Goal: Find specific page/section: Find specific page/section

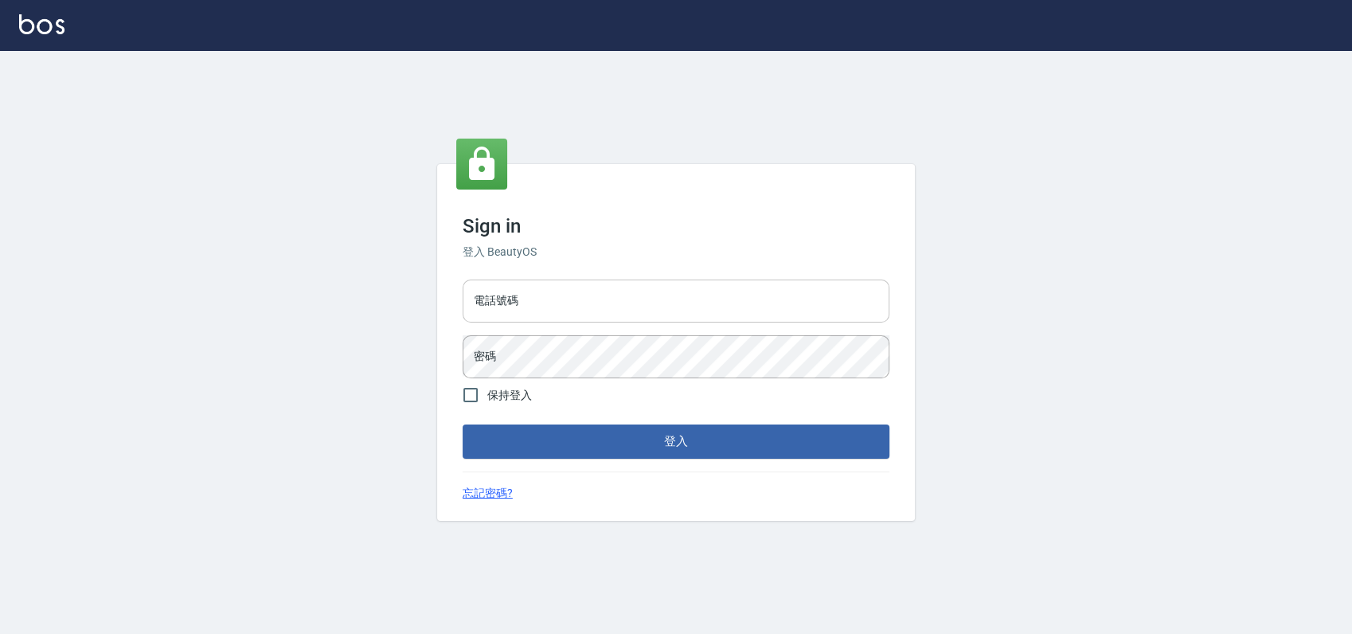
click at [538, 314] on input "電話號碼" at bounding box center [676, 300] width 427 height 43
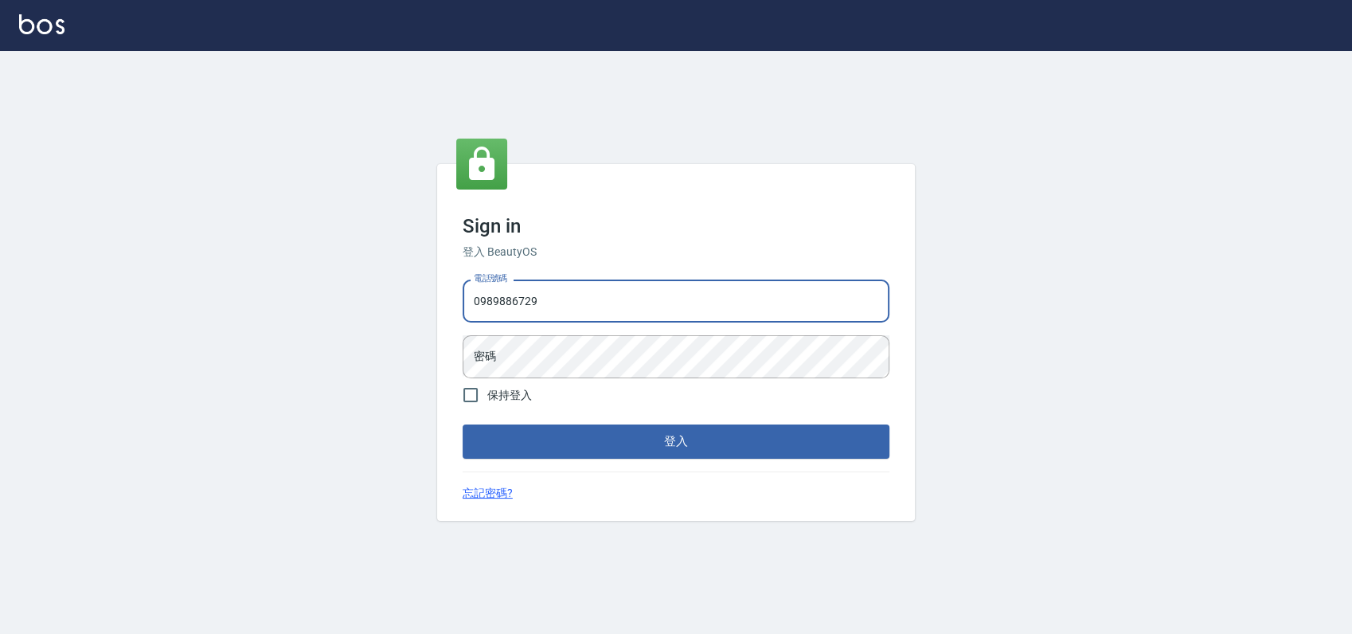
type input "0989886729"
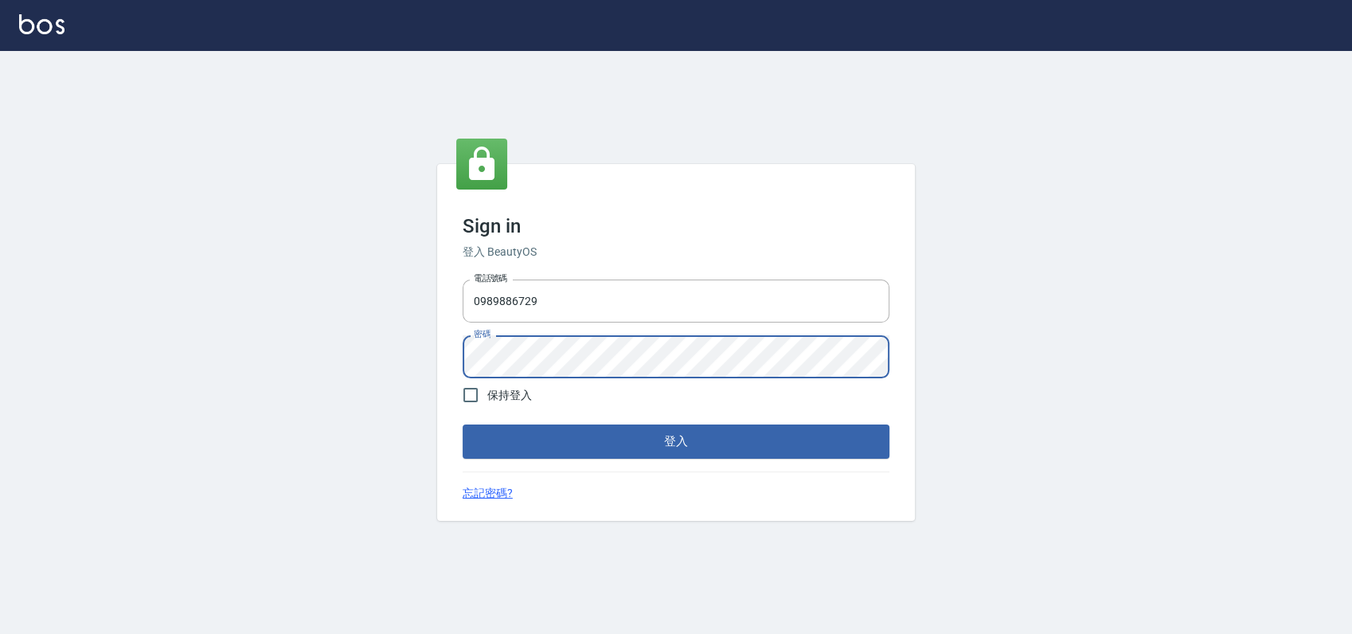
click at [463, 424] on button "登入" at bounding box center [676, 440] width 427 height 33
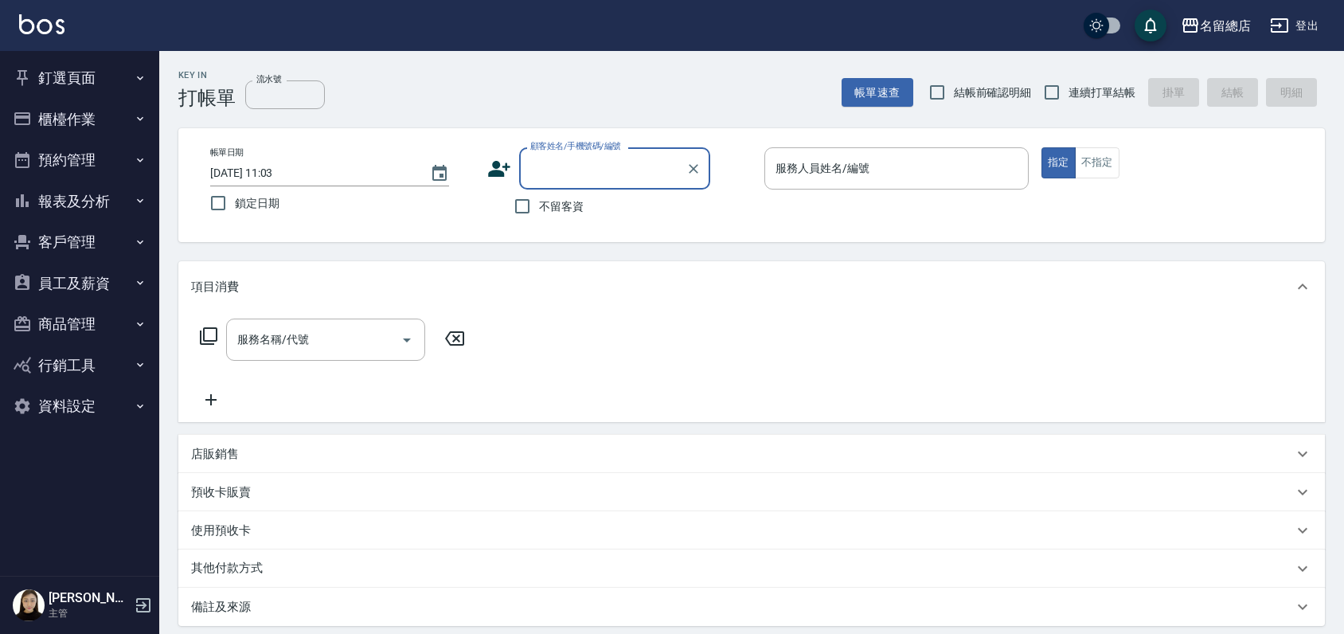
click at [51, 272] on button "員工及薪資" at bounding box center [79, 283] width 146 height 41
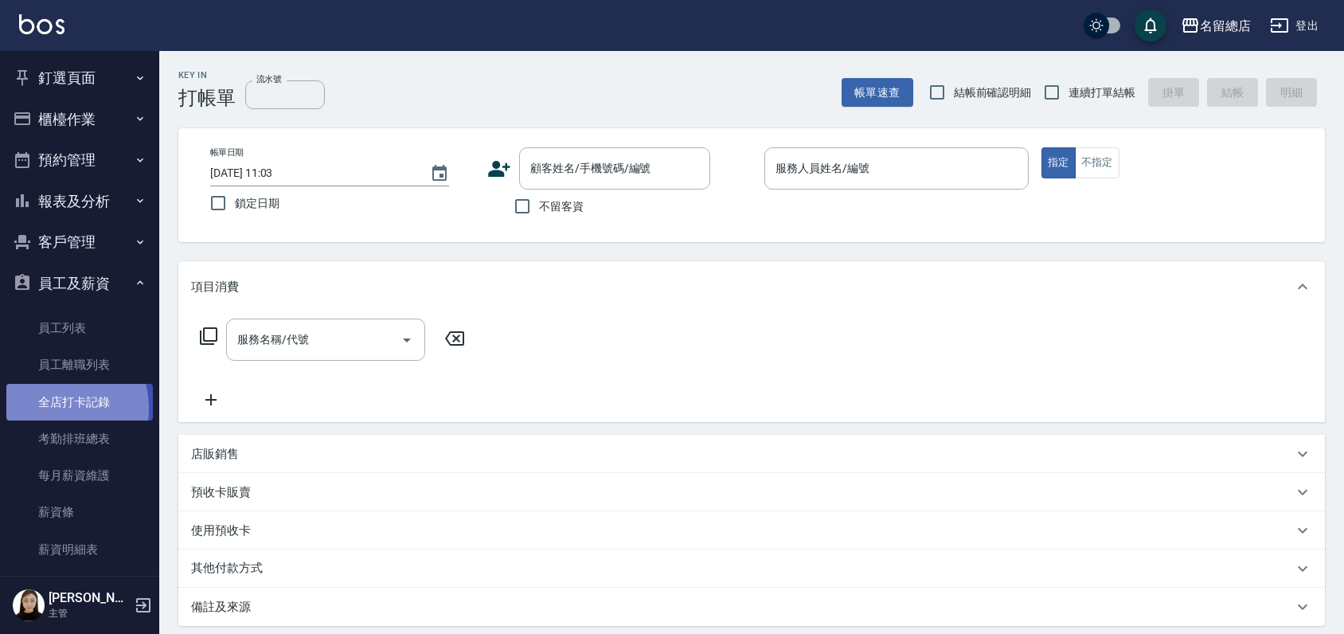
click at [53, 407] on link "全店打卡記錄" at bounding box center [79, 402] width 146 height 37
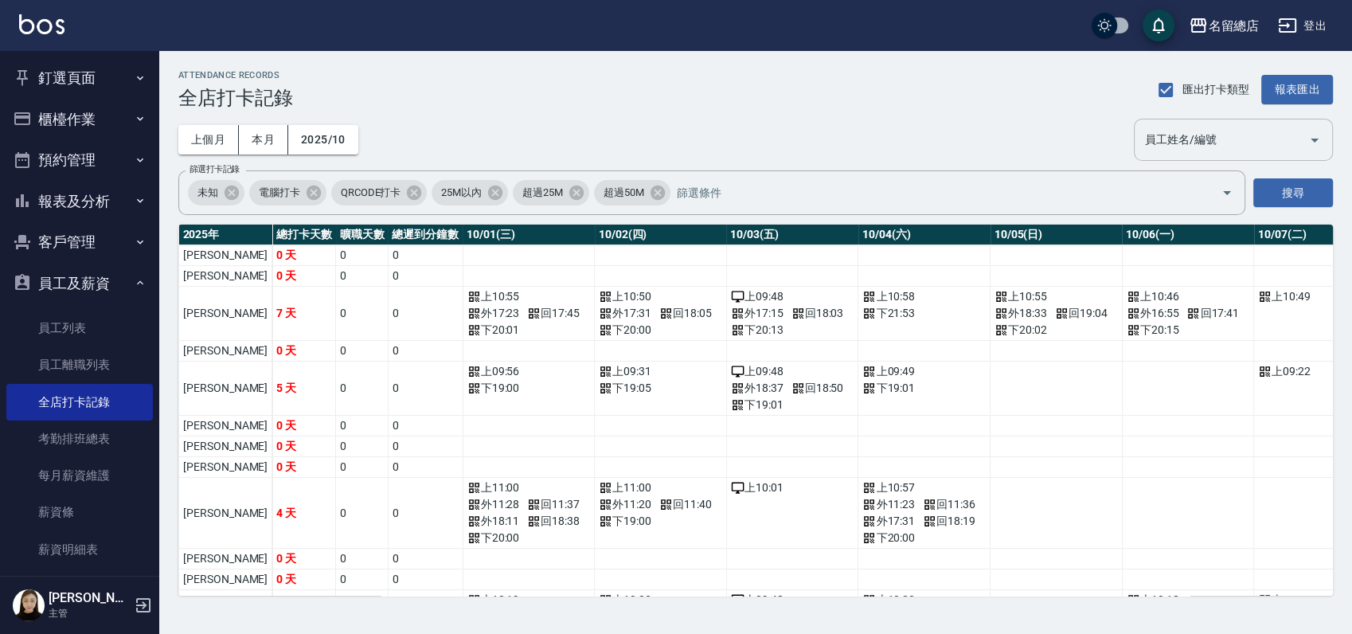
click at [1187, 137] on input "員工姓名/編號" at bounding box center [1221, 140] width 161 height 28
type input "4"
click at [918, 140] on div "上個月 本月 2025/10 員工姓名/編號 員工姓名/編號" at bounding box center [755, 140] width 1154 height 42
click at [74, 82] on button "釘選頁面" at bounding box center [79, 77] width 146 height 41
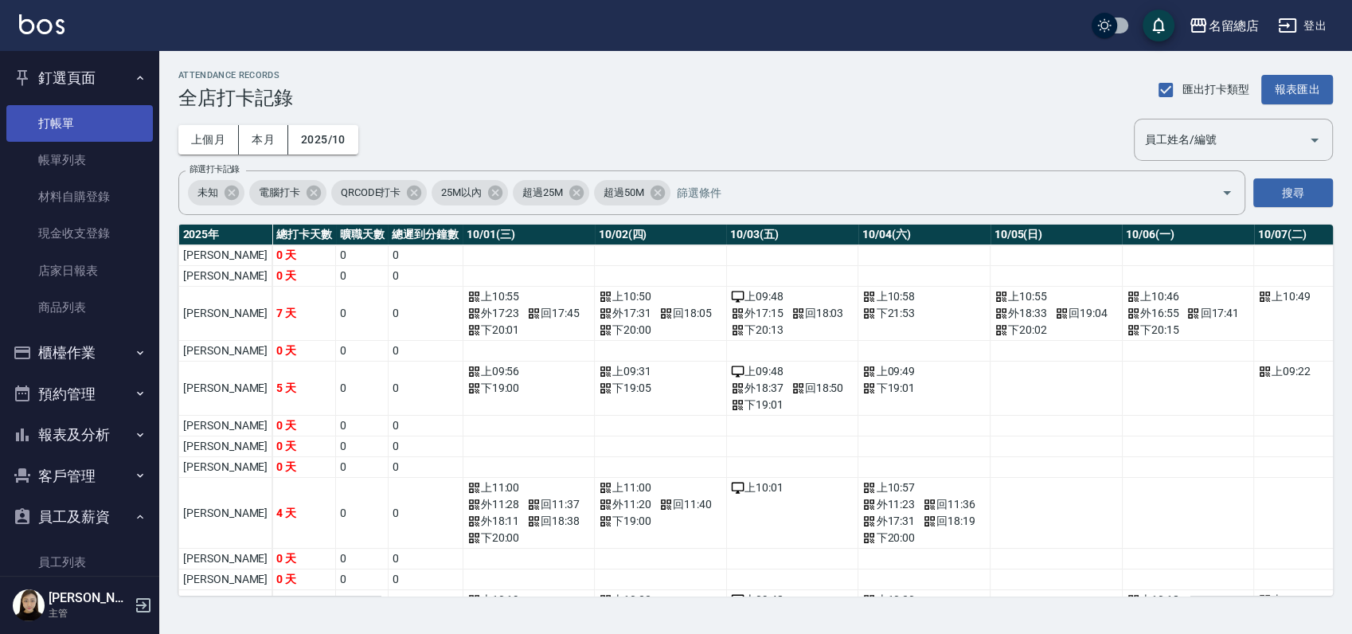
click at [88, 121] on link "打帳單" at bounding box center [79, 123] width 146 height 37
